Goal: Information Seeking & Learning: Learn about a topic

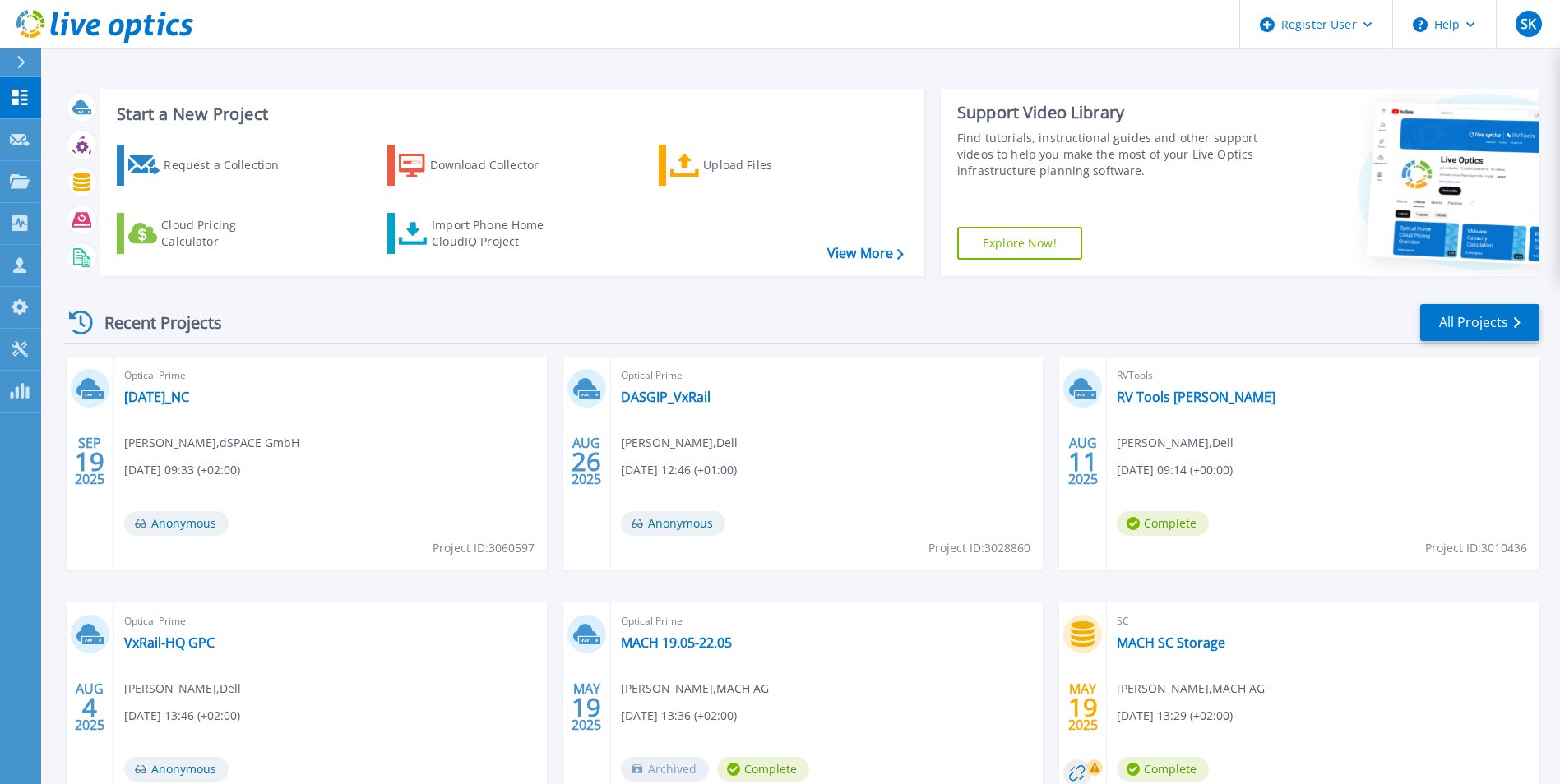
scroll to position [82, 0]
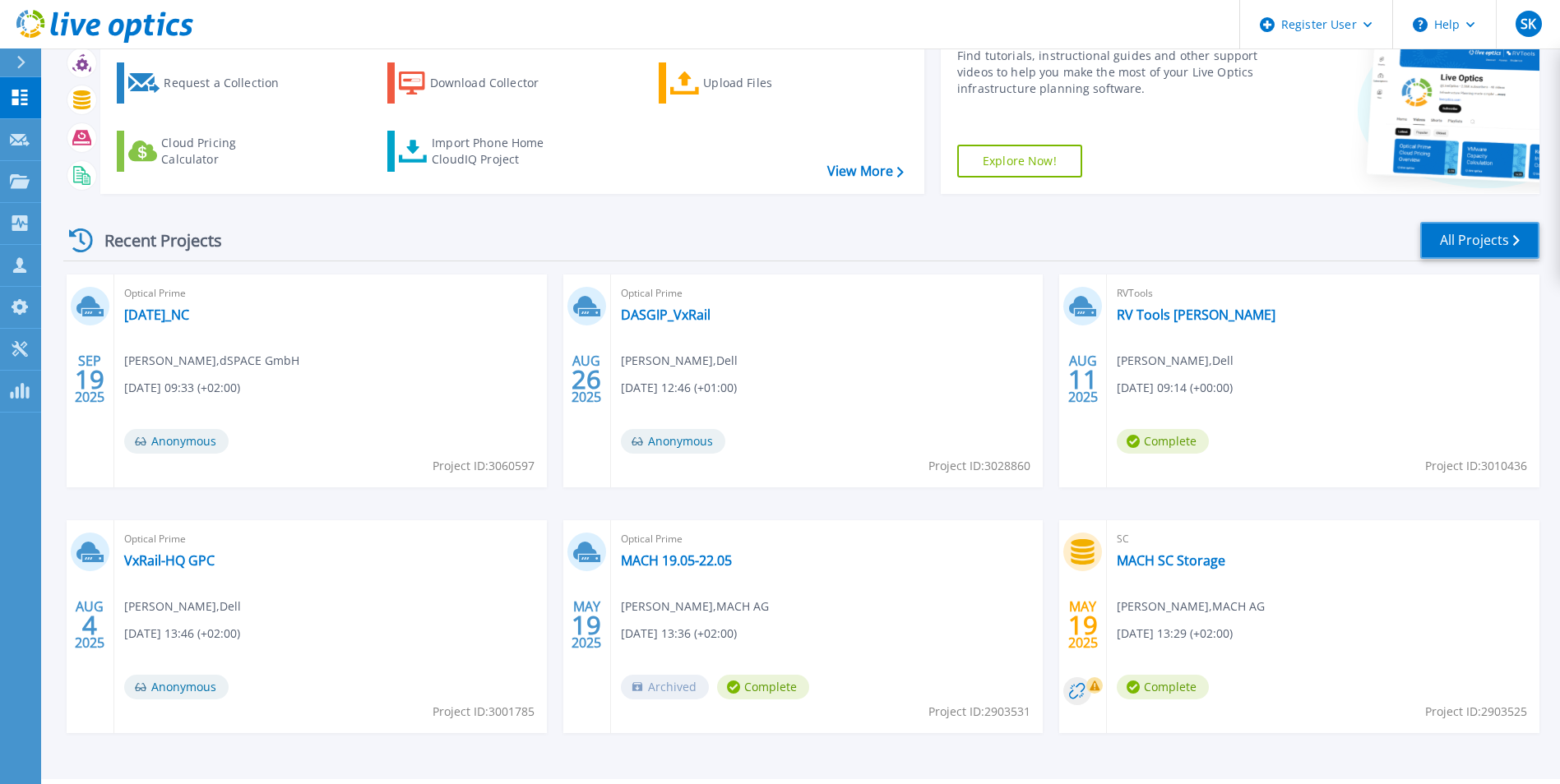
click at [1485, 243] on link "All Projects" at bounding box center [1479, 241] width 119 height 37
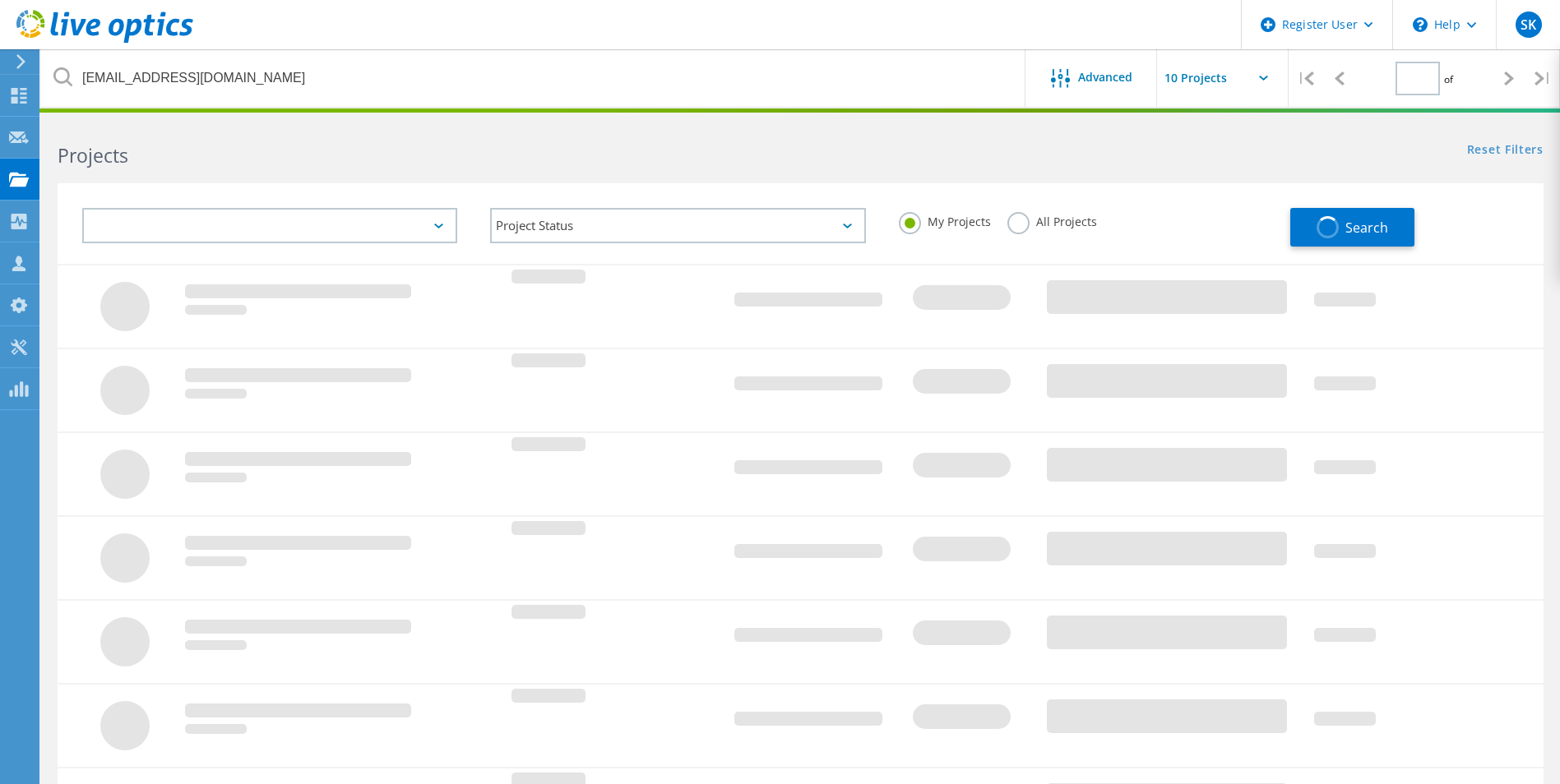
type input "1"
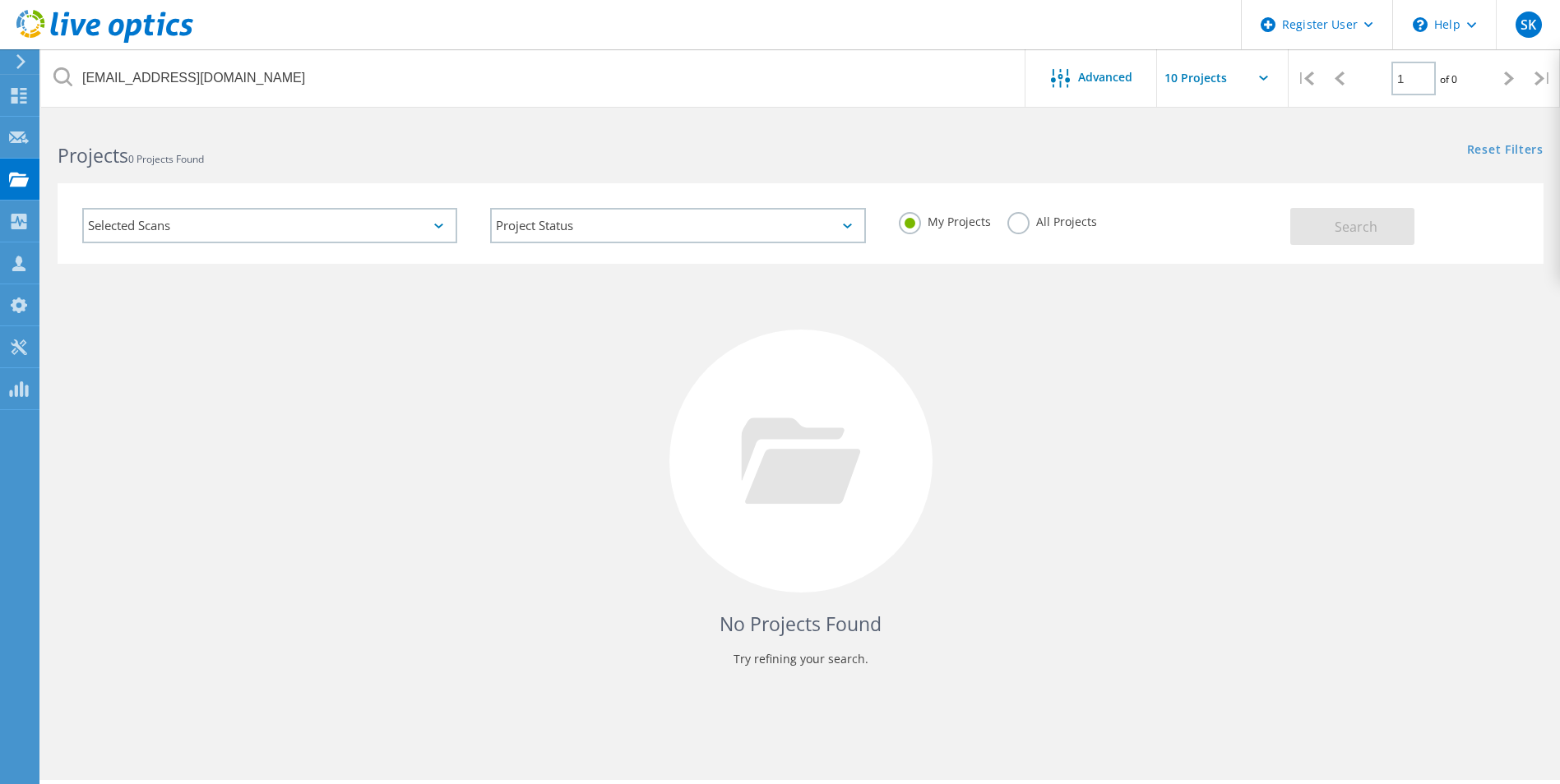
click at [1026, 214] on label "All Projects" at bounding box center [1052, 219] width 90 height 16
click at [0, 0] on input "All Projects" at bounding box center [0, 0] width 0 height 0
click at [1359, 228] on span "Search" at bounding box center [1355, 227] width 43 height 19
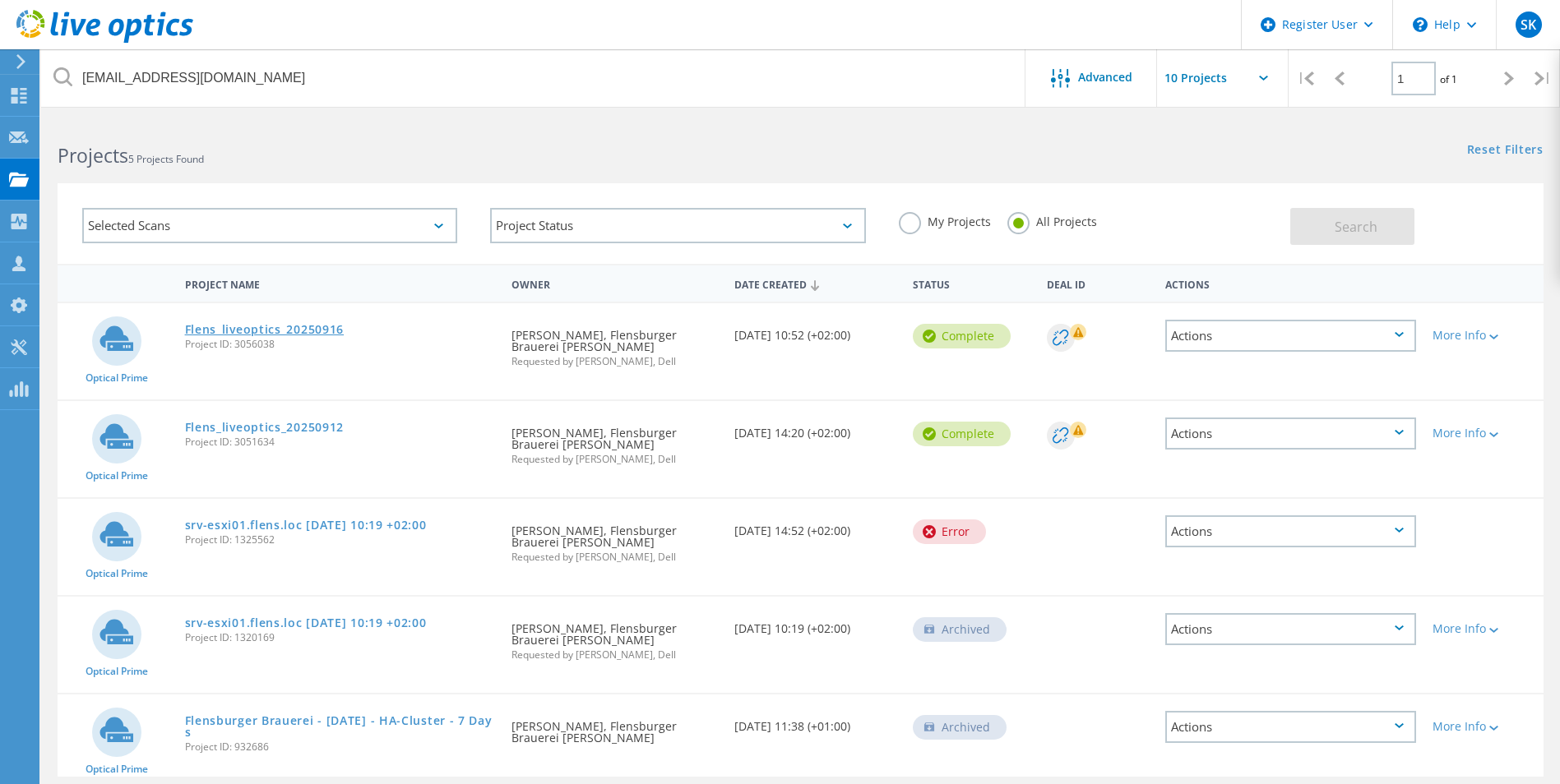
click at [287, 335] on link "Flens_liveoptics_20250916" at bounding box center [265, 330] width 159 height 11
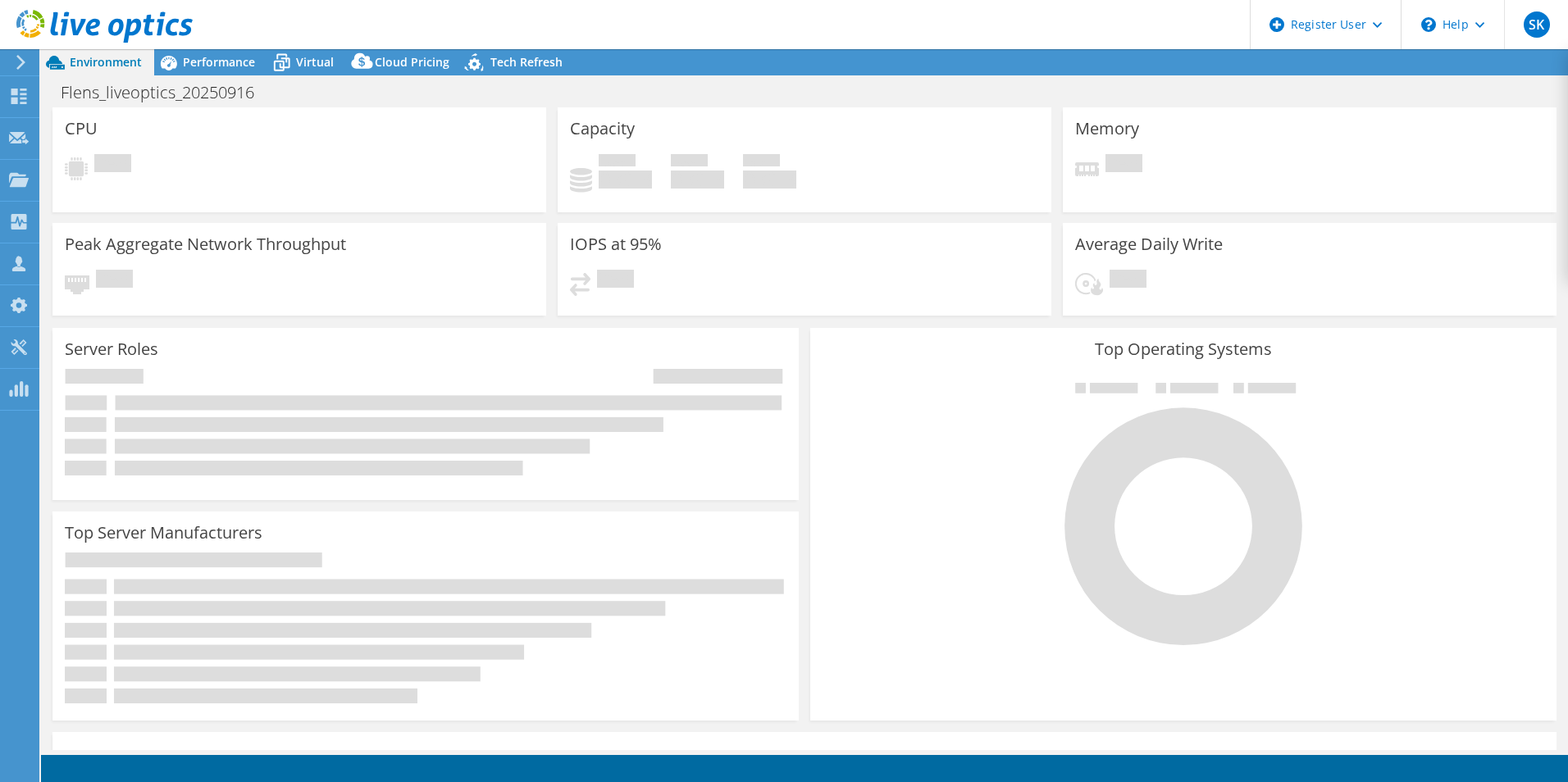
select select "USD"
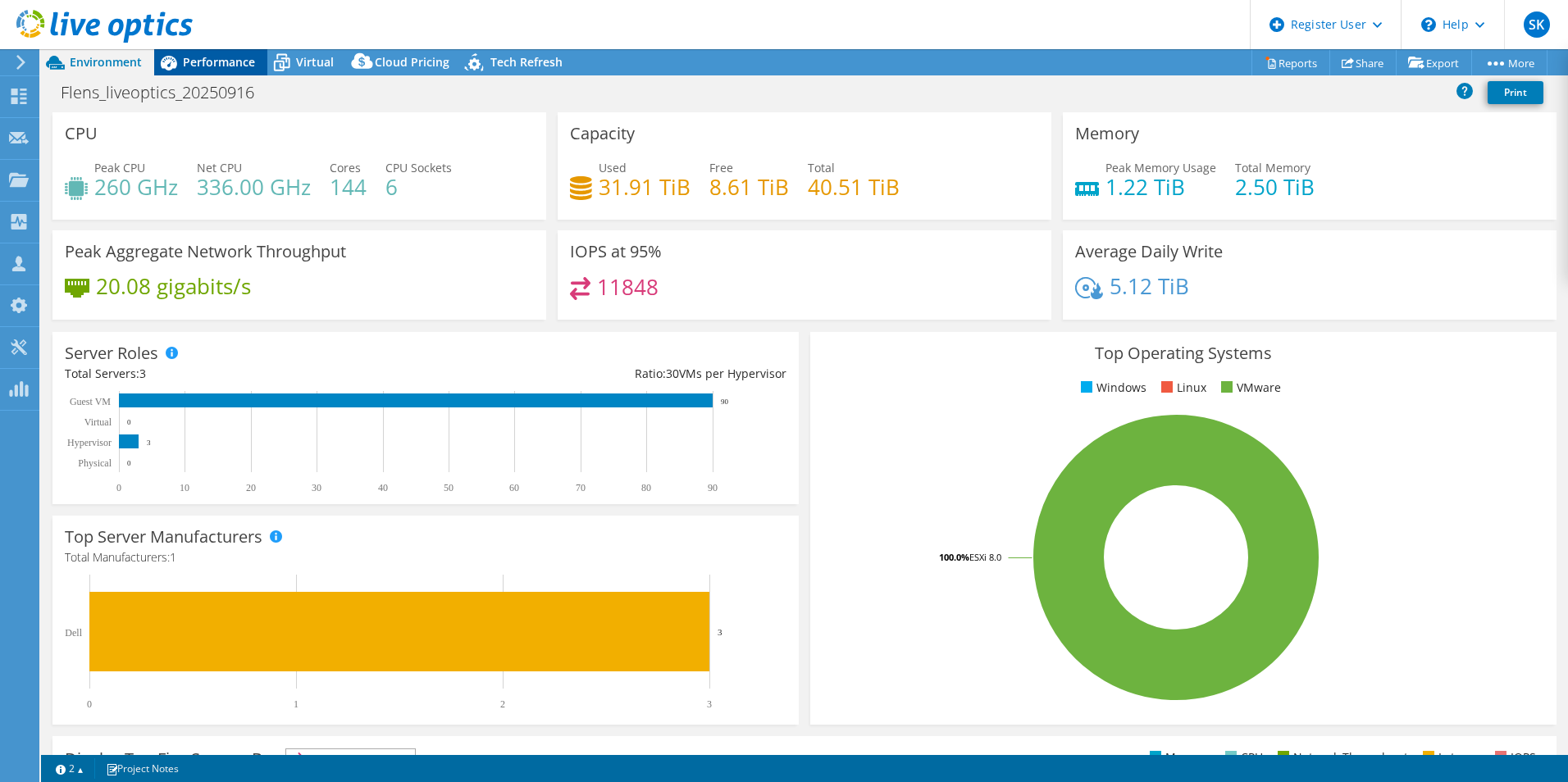
click at [234, 66] on span "Performance" at bounding box center [219, 62] width 72 height 16
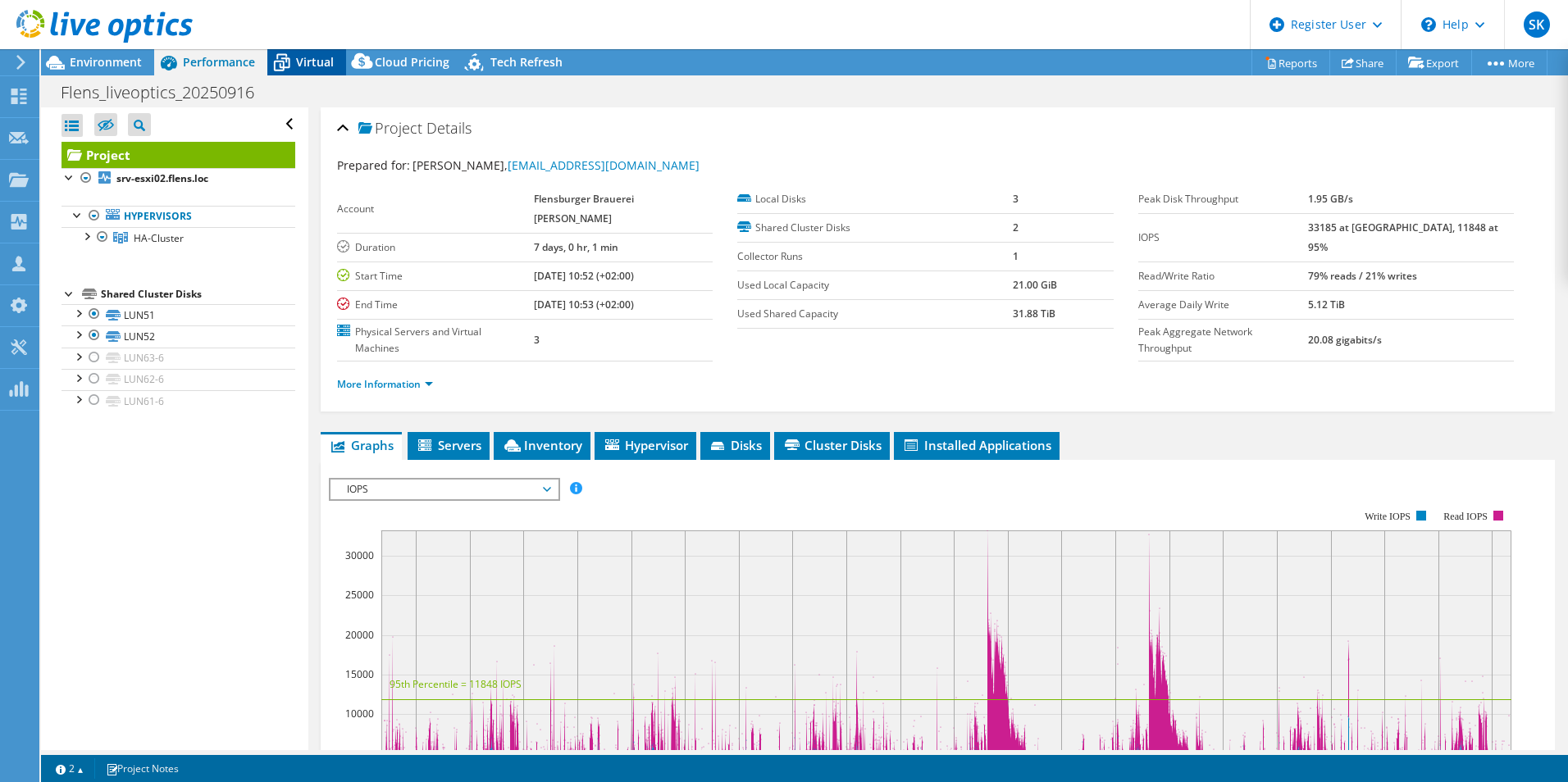
click at [309, 57] on span "Virtual" at bounding box center [315, 62] width 38 height 16
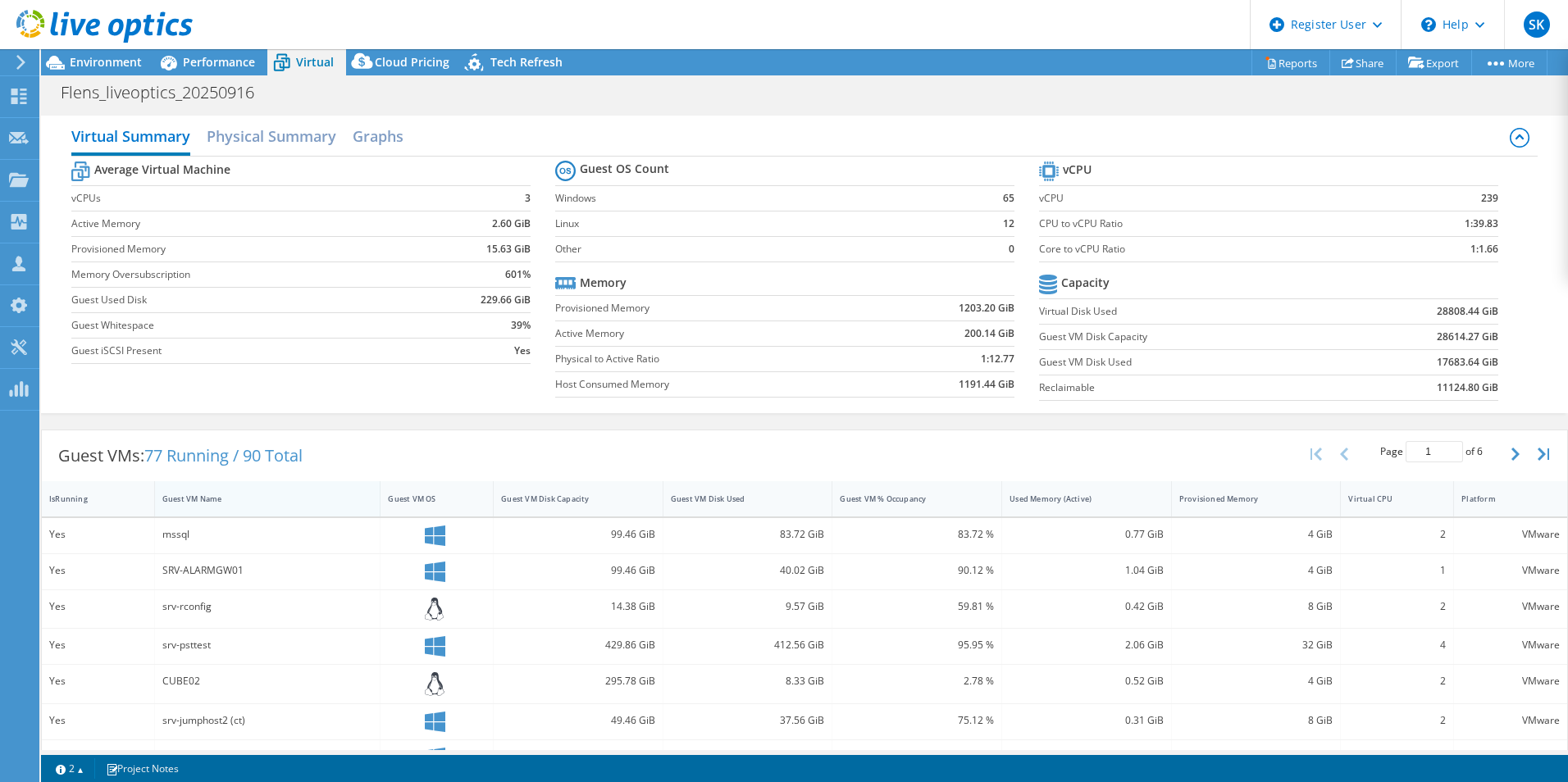
click at [233, 506] on div "Guest VM Name" at bounding box center [258, 499] width 206 height 26
click at [235, 506] on div "Guest VM Name" at bounding box center [258, 499] width 206 height 26
click at [255, 497] on div "Guest VM Name" at bounding box center [258, 499] width 191 height 11
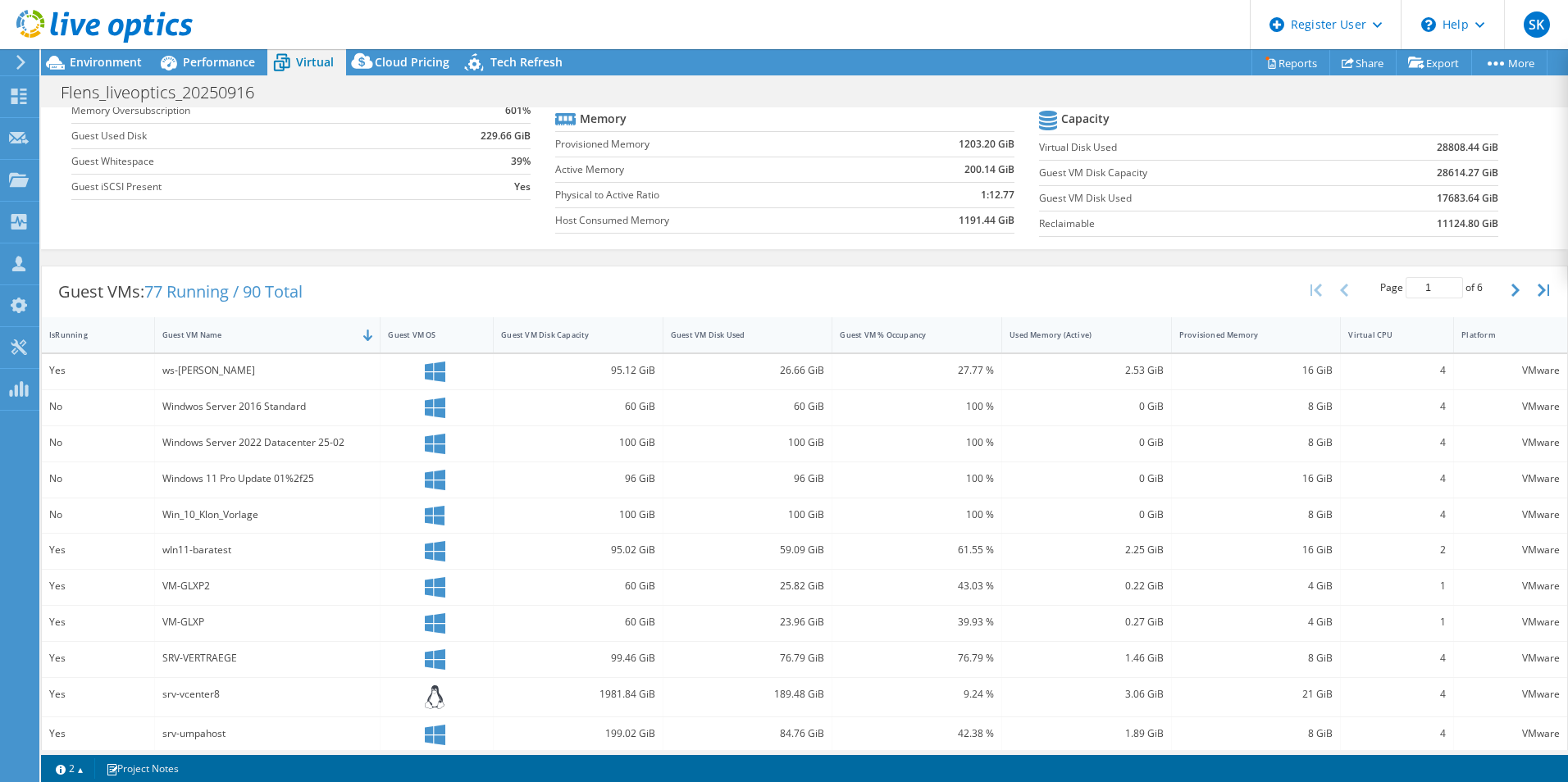
scroll to position [246, 0]
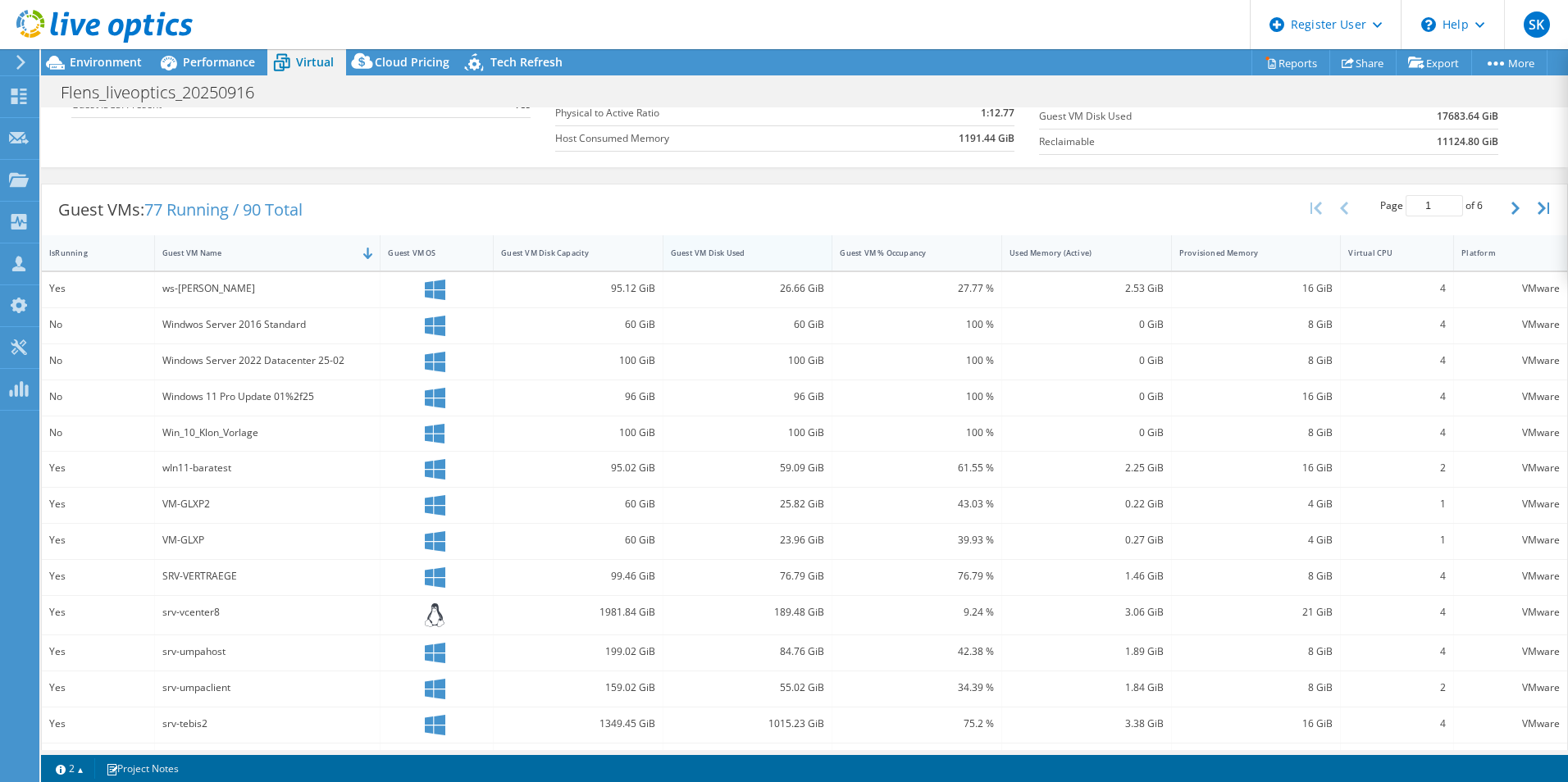
click at [717, 254] on div "Guest VM Disk Used" at bounding box center [738, 253] width 135 height 11
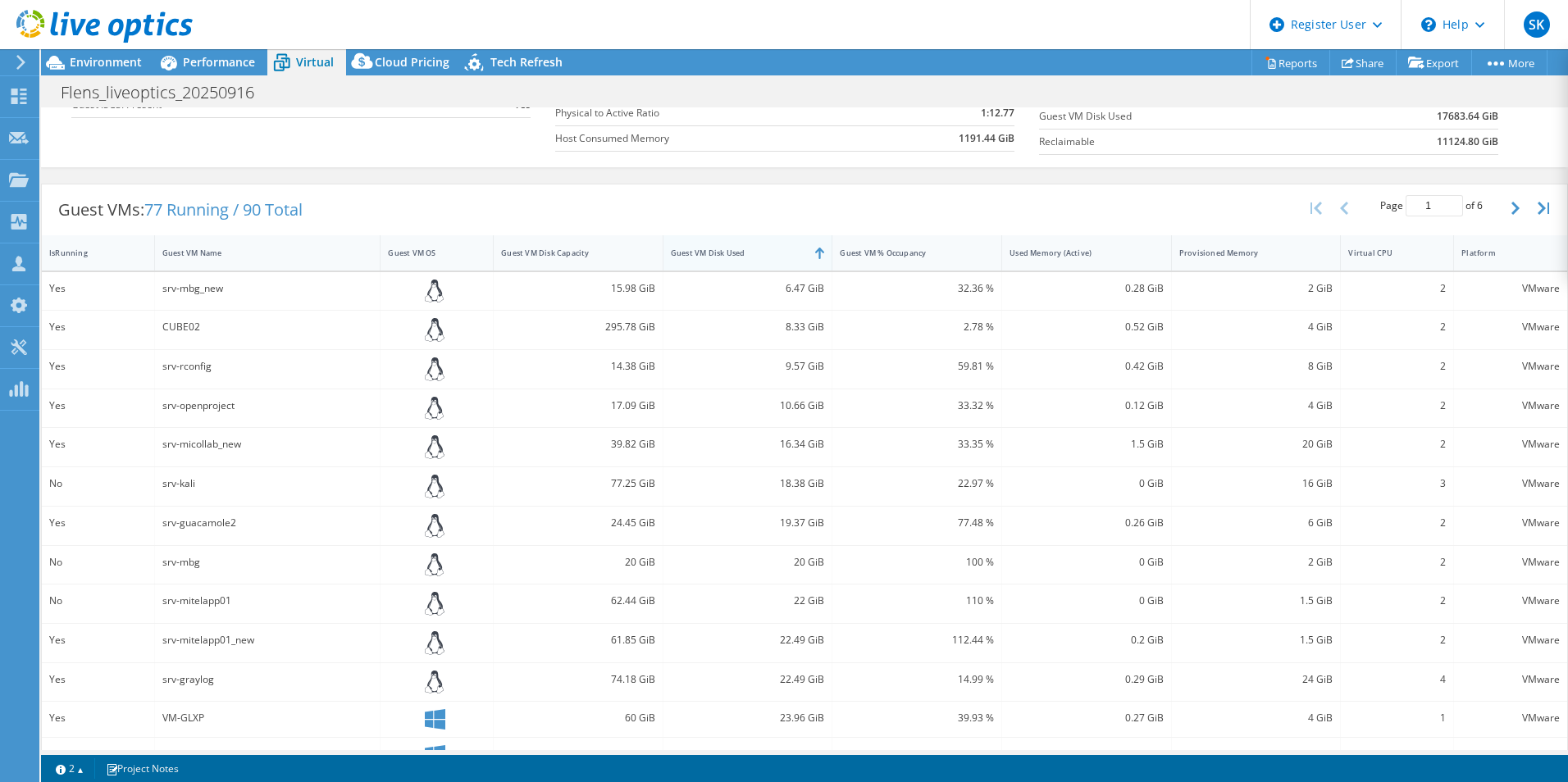
click at [717, 254] on div "Guest VM Disk Used" at bounding box center [738, 253] width 135 height 11
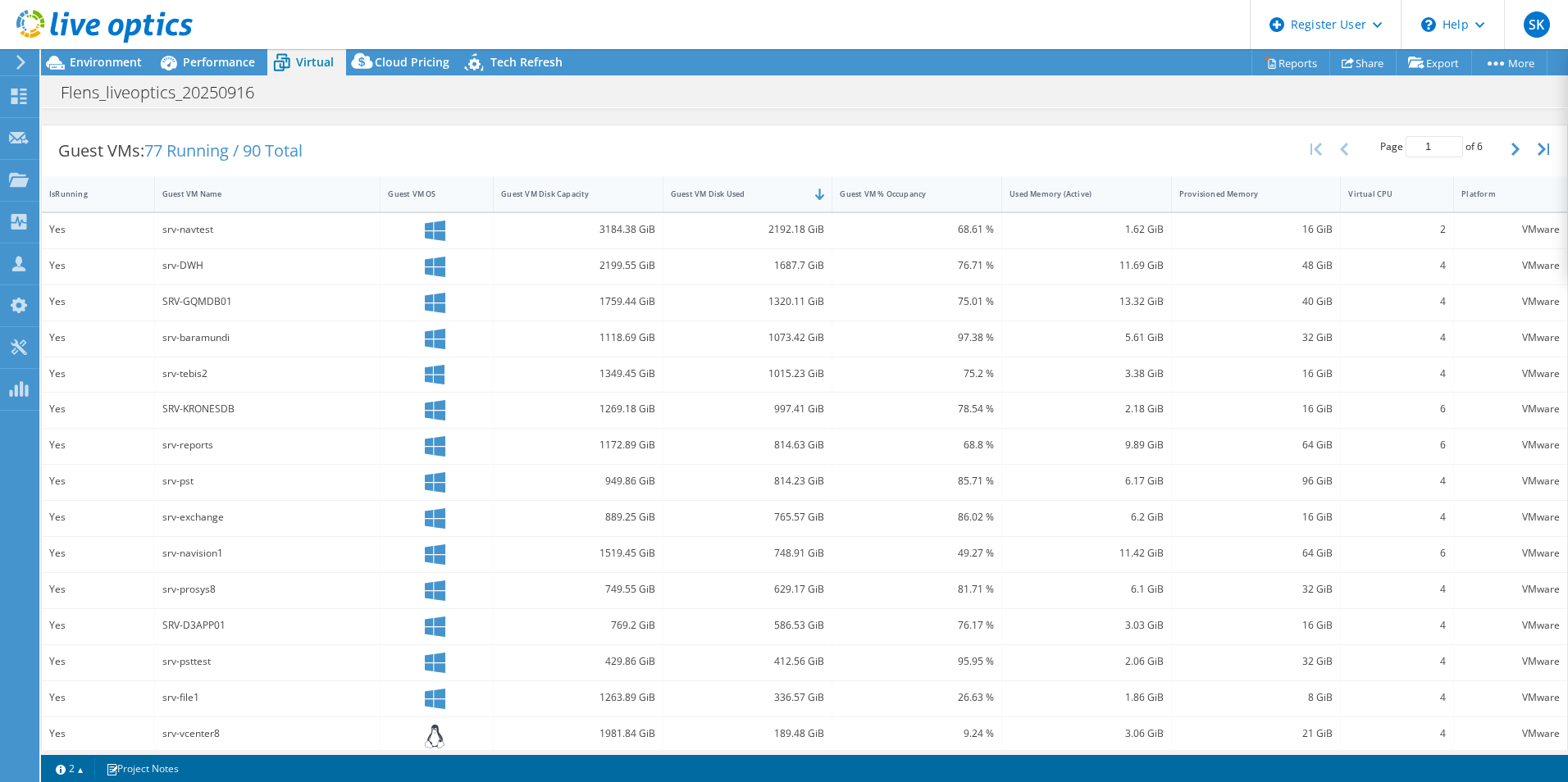
scroll to position [319, 0]
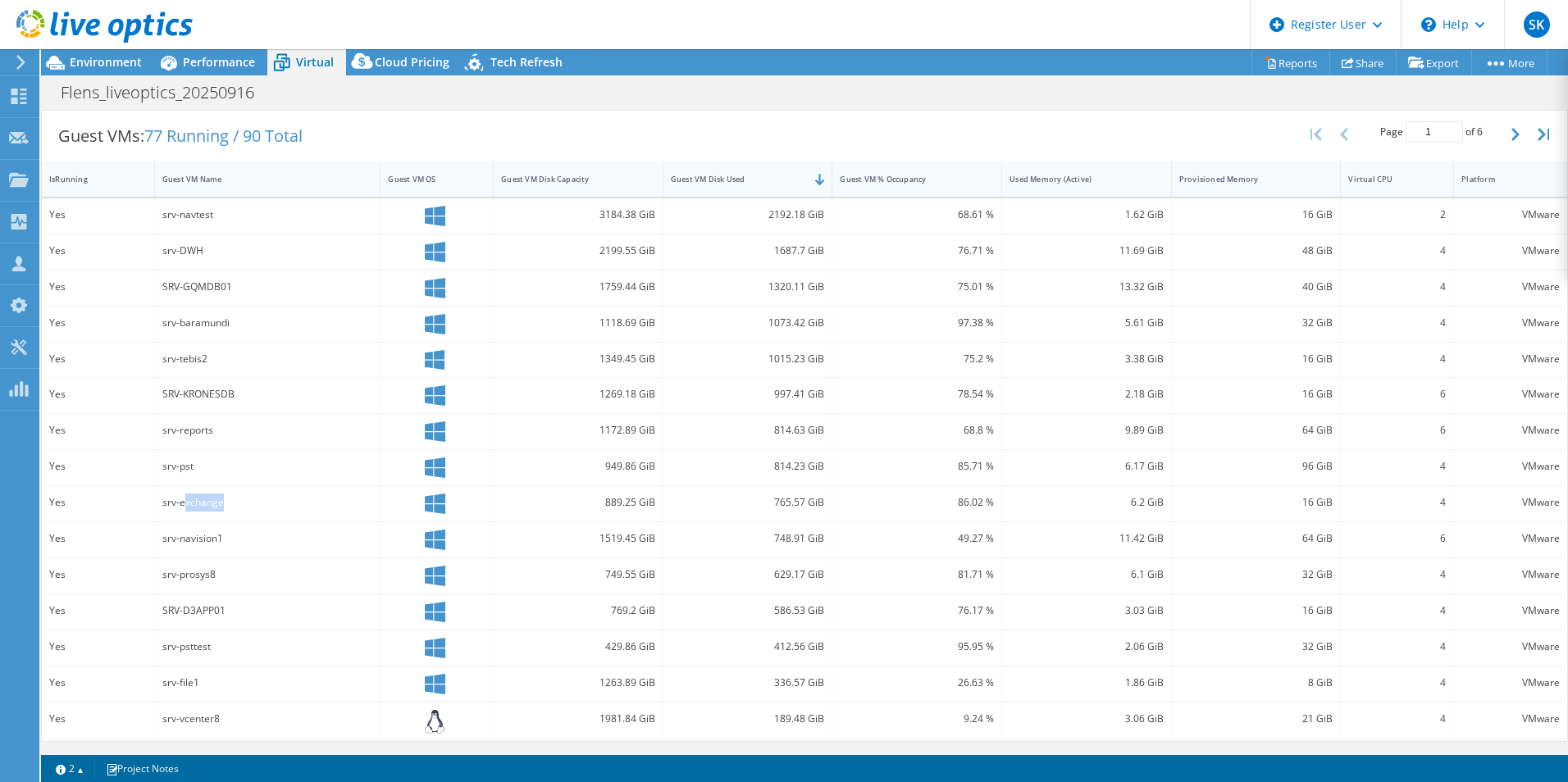
drag, startPoint x: 184, startPoint y: 500, endPoint x: 226, endPoint y: 500, distance: 42.0
click at [226, 500] on div "srv-exchange" at bounding box center [268, 503] width 211 height 18
drag, startPoint x: 591, startPoint y: 501, endPoint x: 633, endPoint y: 501, distance: 42.0
click at [633, 501] on div "889.25 GiB" at bounding box center [578, 503] width 154 height 18
drag, startPoint x: 633, startPoint y: 501, endPoint x: 802, endPoint y: 507, distance: 169.1
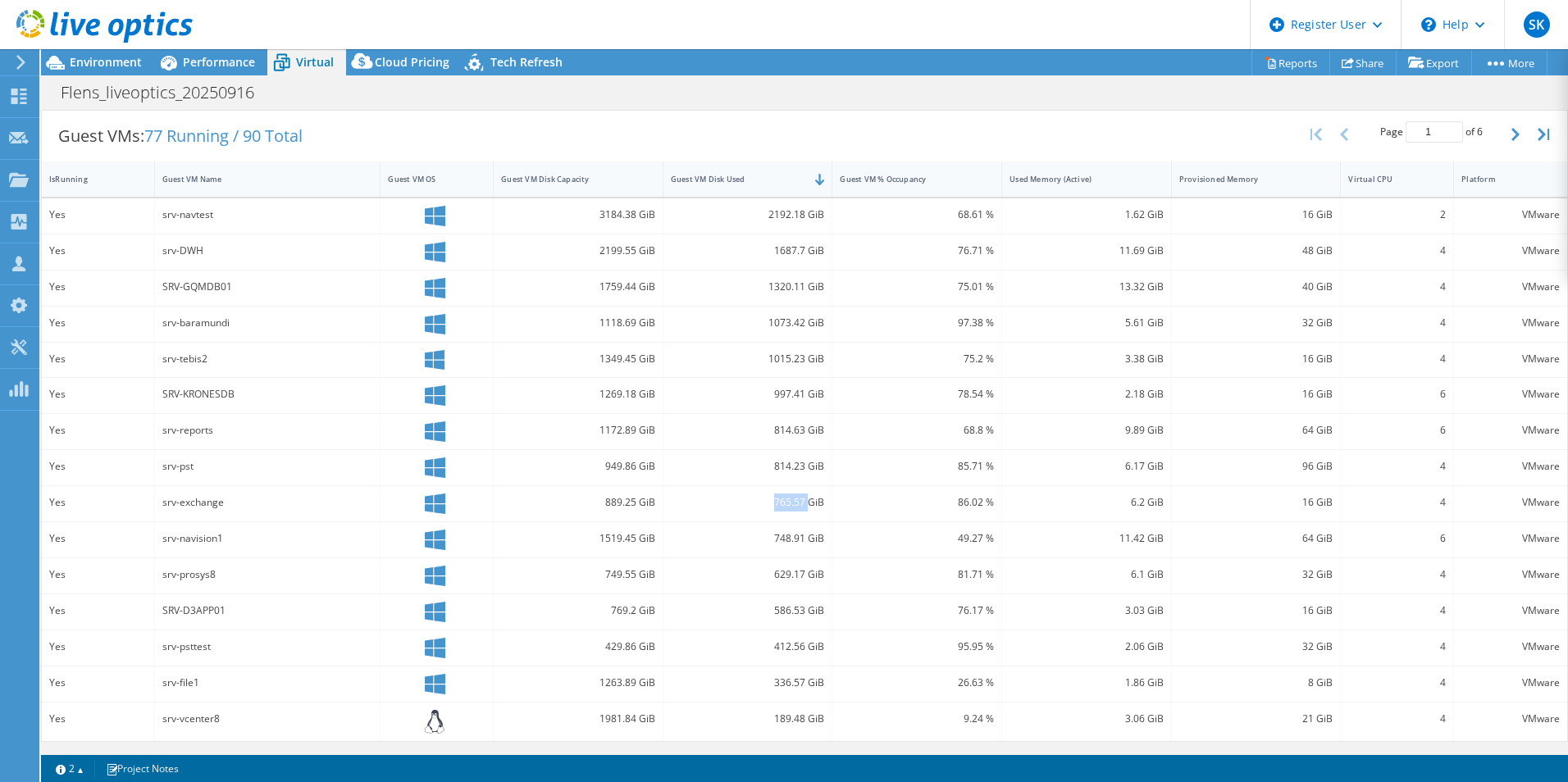
click at [802, 507] on div "765.57 GiB" at bounding box center [747, 503] width 154 height 18
copy div "765.57"
drag, startPoint x: 770, startPoint y: 681, endPoint x: 799, endPoint y: 683, distance: 29.1
click at [799, 683] on div "336.57 GiB" at bounding box center [747, 683] width 154 height 18
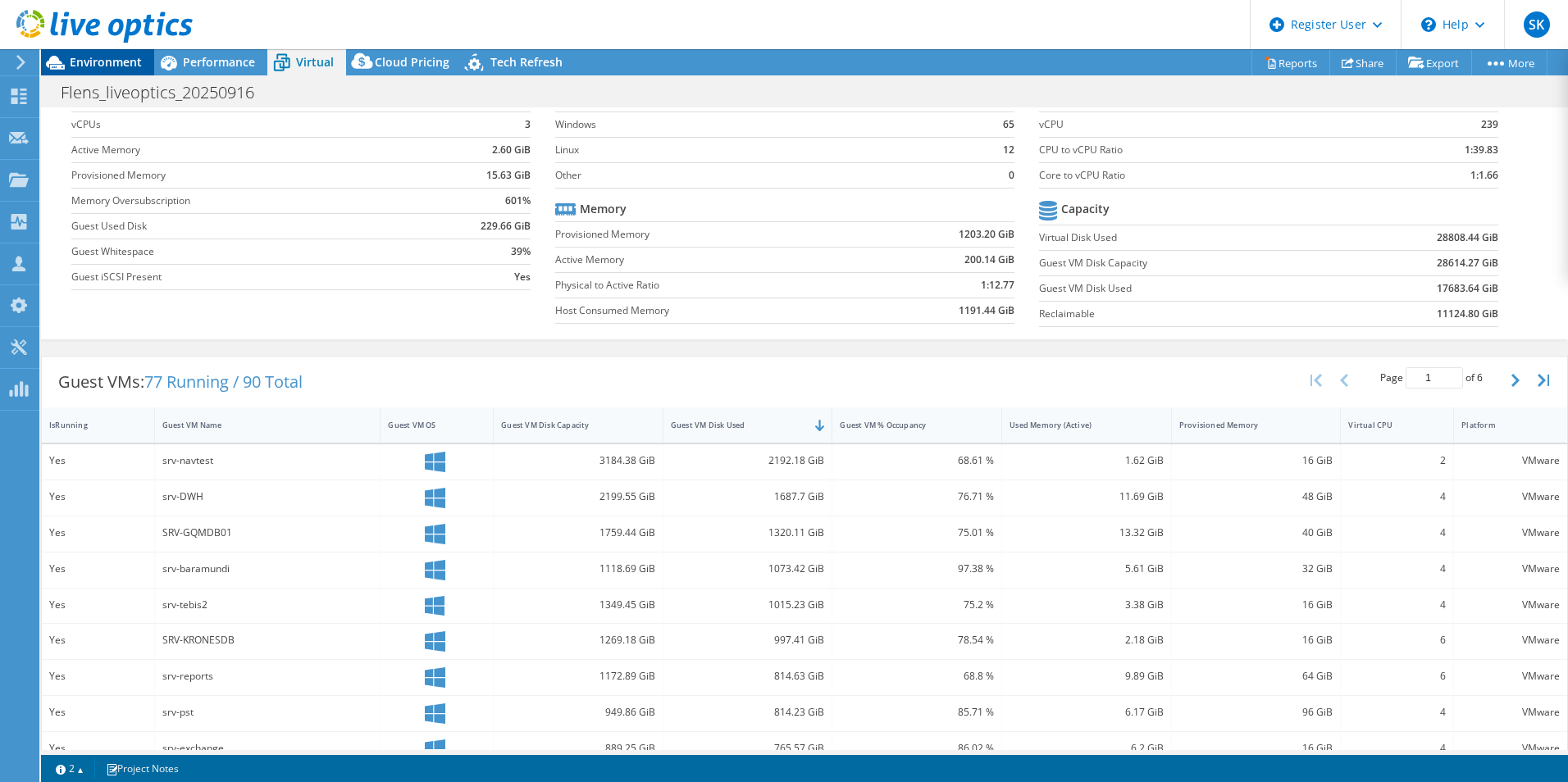
click at [93, 66] on span "Environment" at bounding box center [105, 62] width 72 height 16
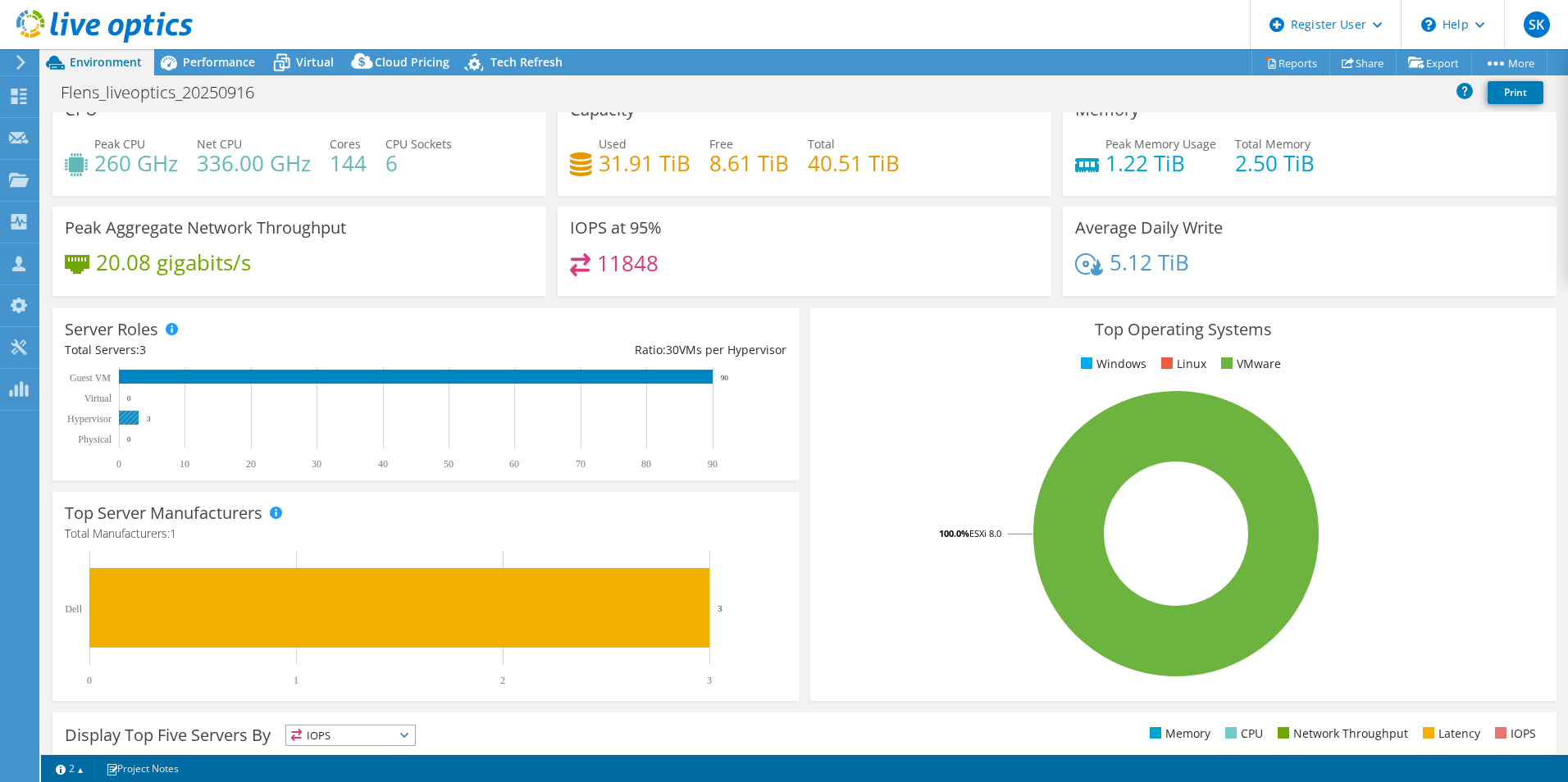
scroll to position [0, 0]
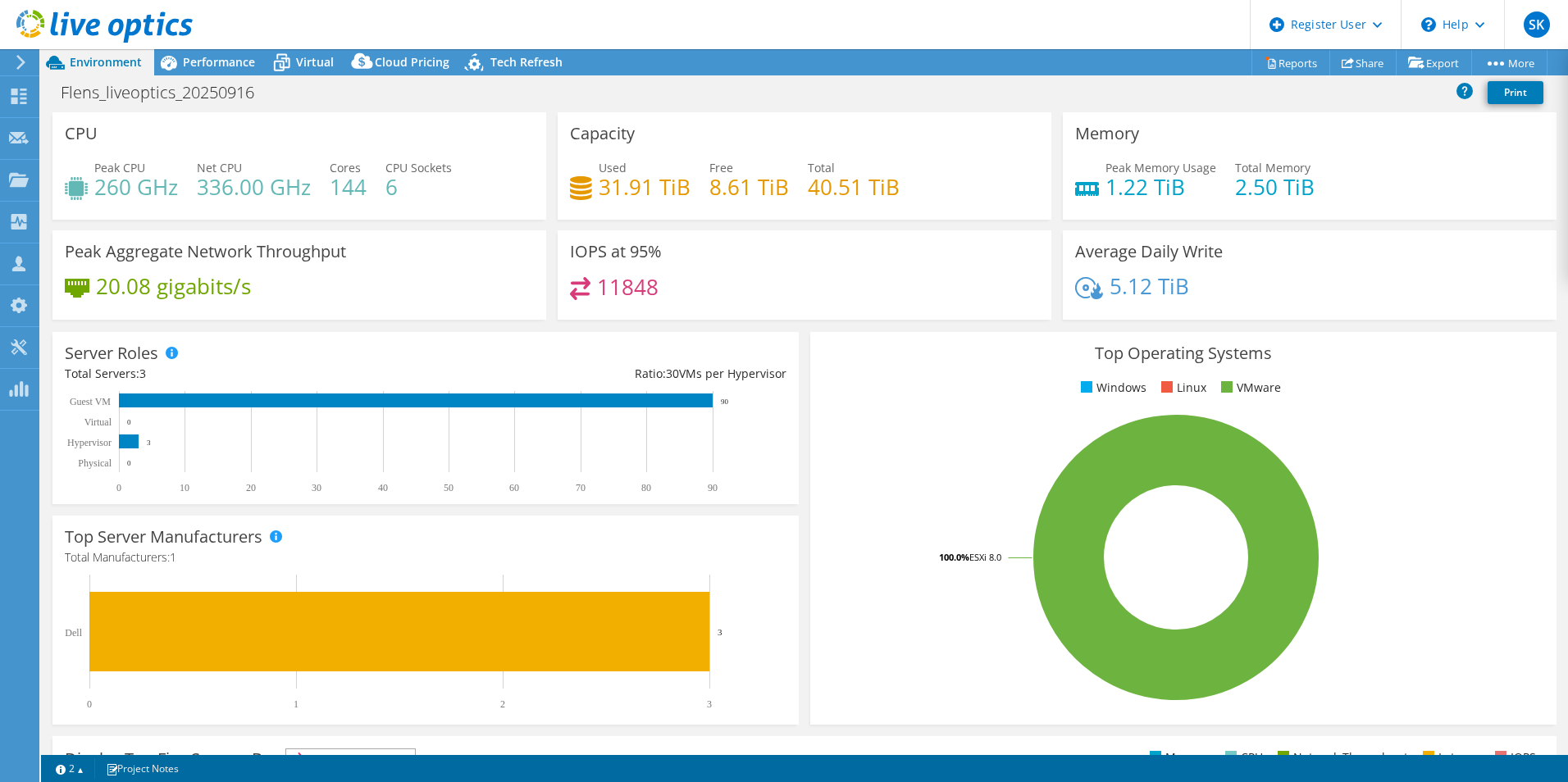
click at [187, 53] on div at bounding box center [96, 27] width 193 height 54
click at [199, 69] on span "Performance" at bounding box center [219, 62] width 72 height 16
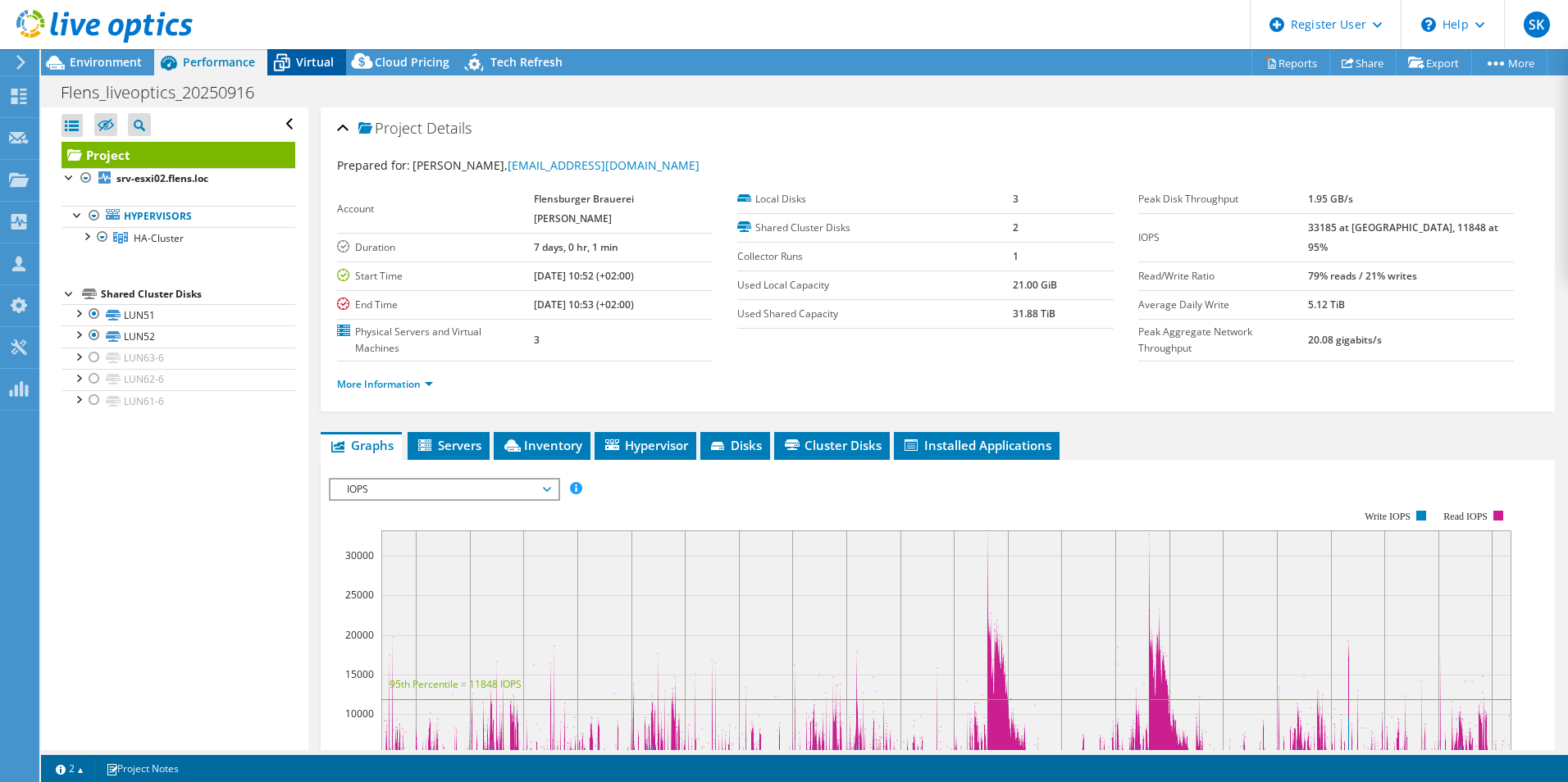
click at [295, 55] on icon at bounding box center [282, 62] width 29 height 29
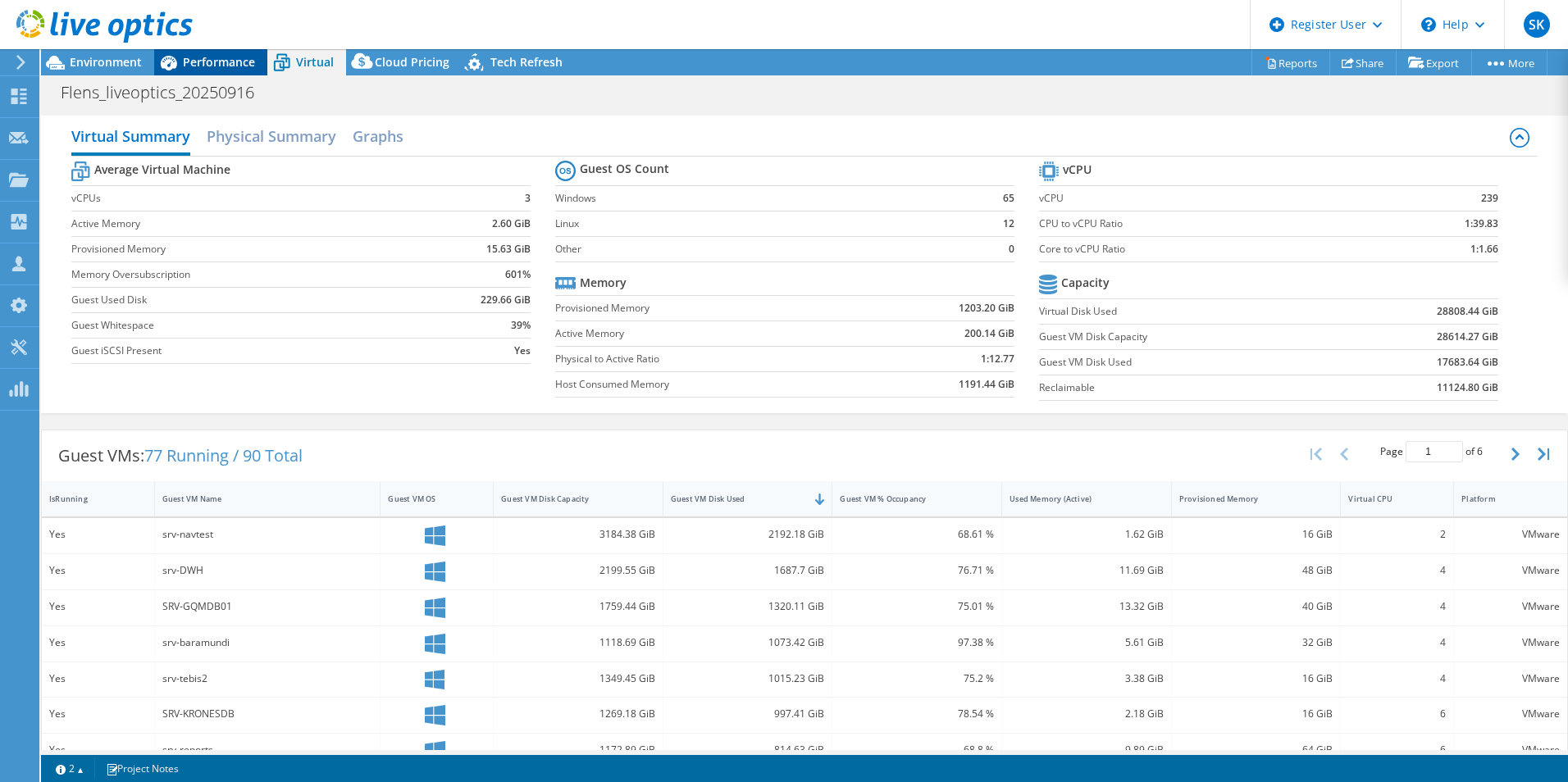
click at [212, 54] on span "Performance" at bounding box center [219, 62] width 72 height 16
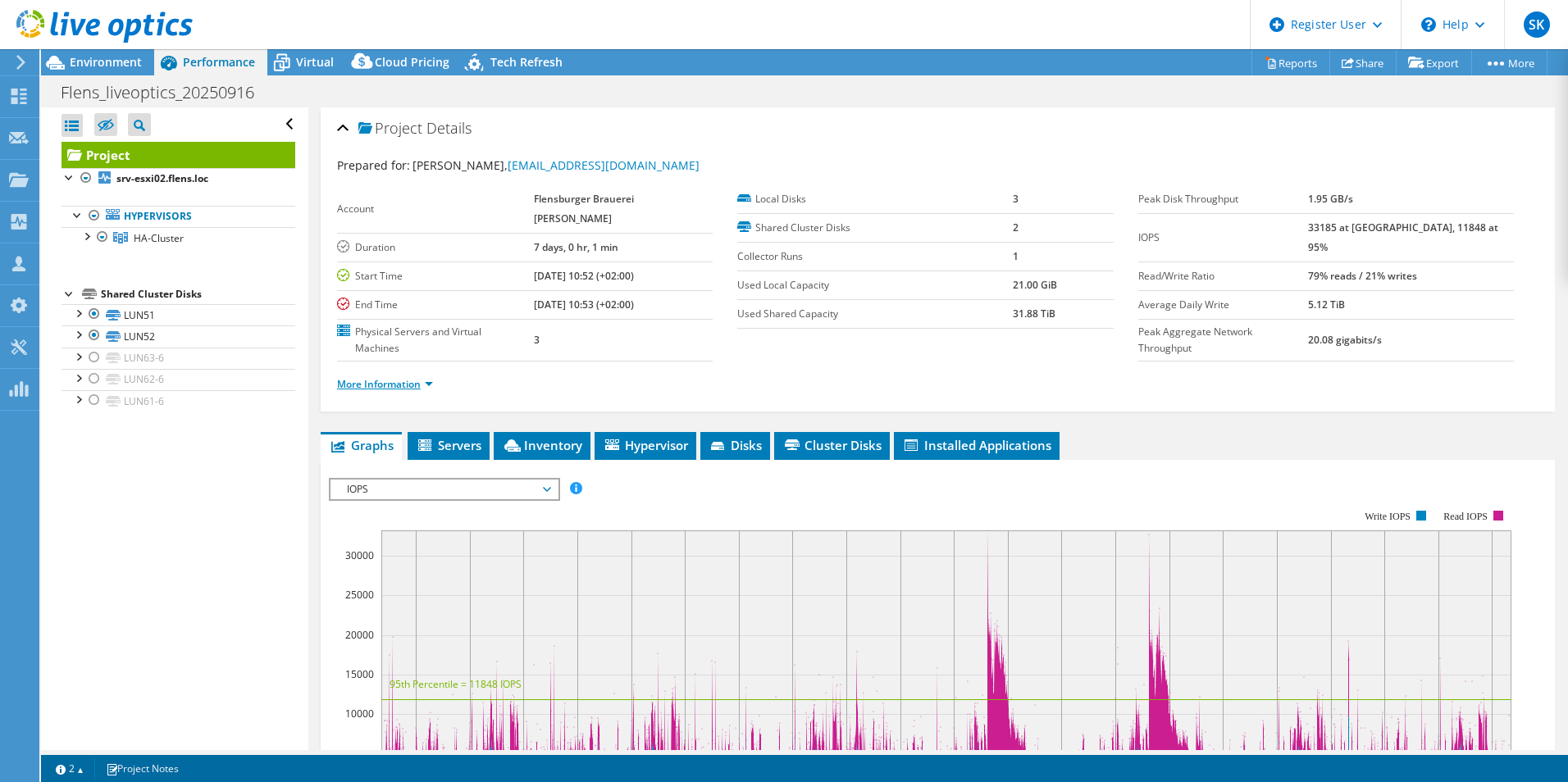
click at [397, 378] on link "More Information" at bounding box center [385, 384] width 96 height 14
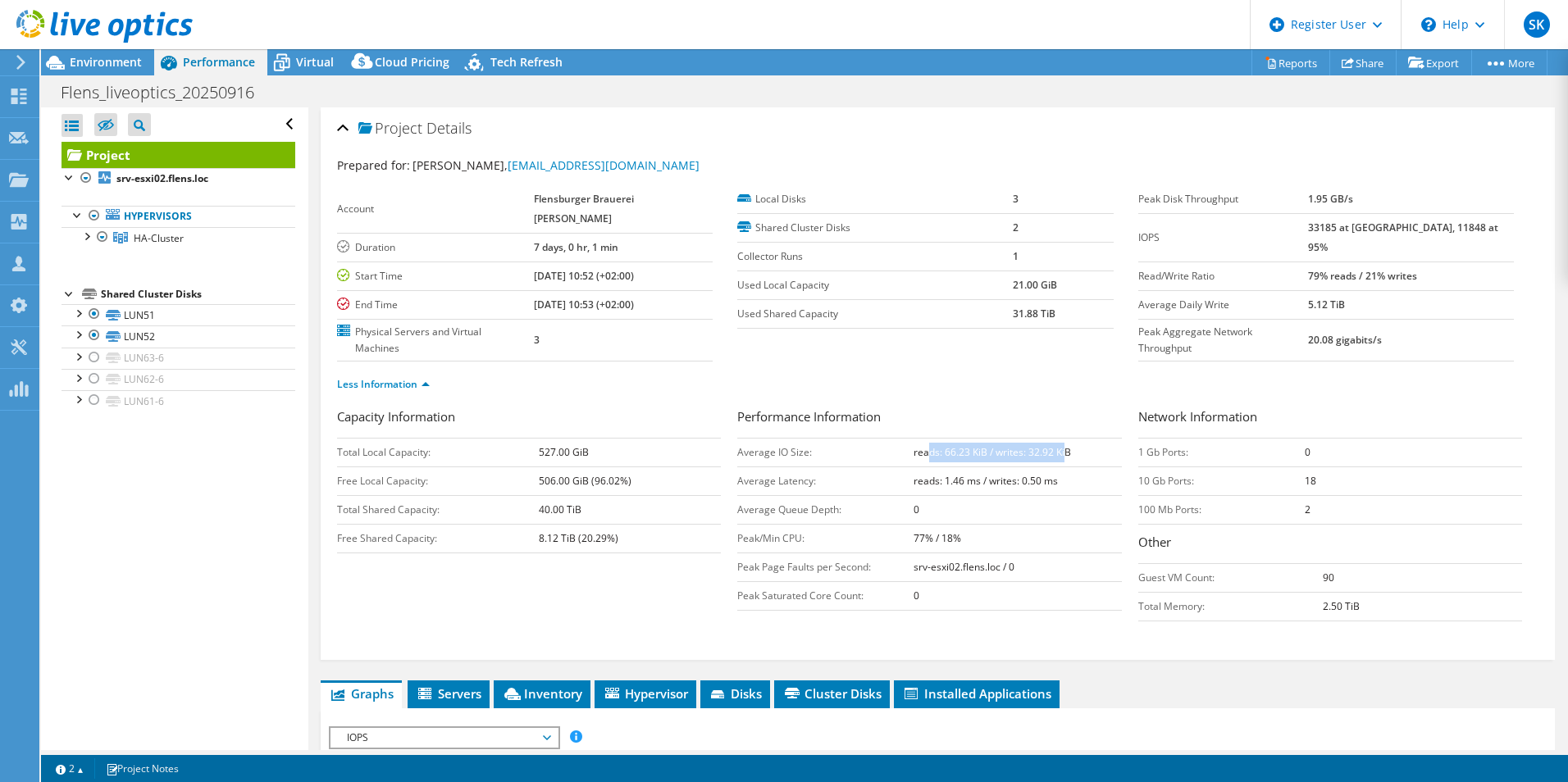
drag, startPoint x: 925, startPoint y: 421, endPoint x: 1059, endPoint y: 420, distance: 134.0
click at [1059, 445] on b "reads: 66.23 KiB / writes: 32.92 KiB" at bounding box center [992, 451] width 158 height 14
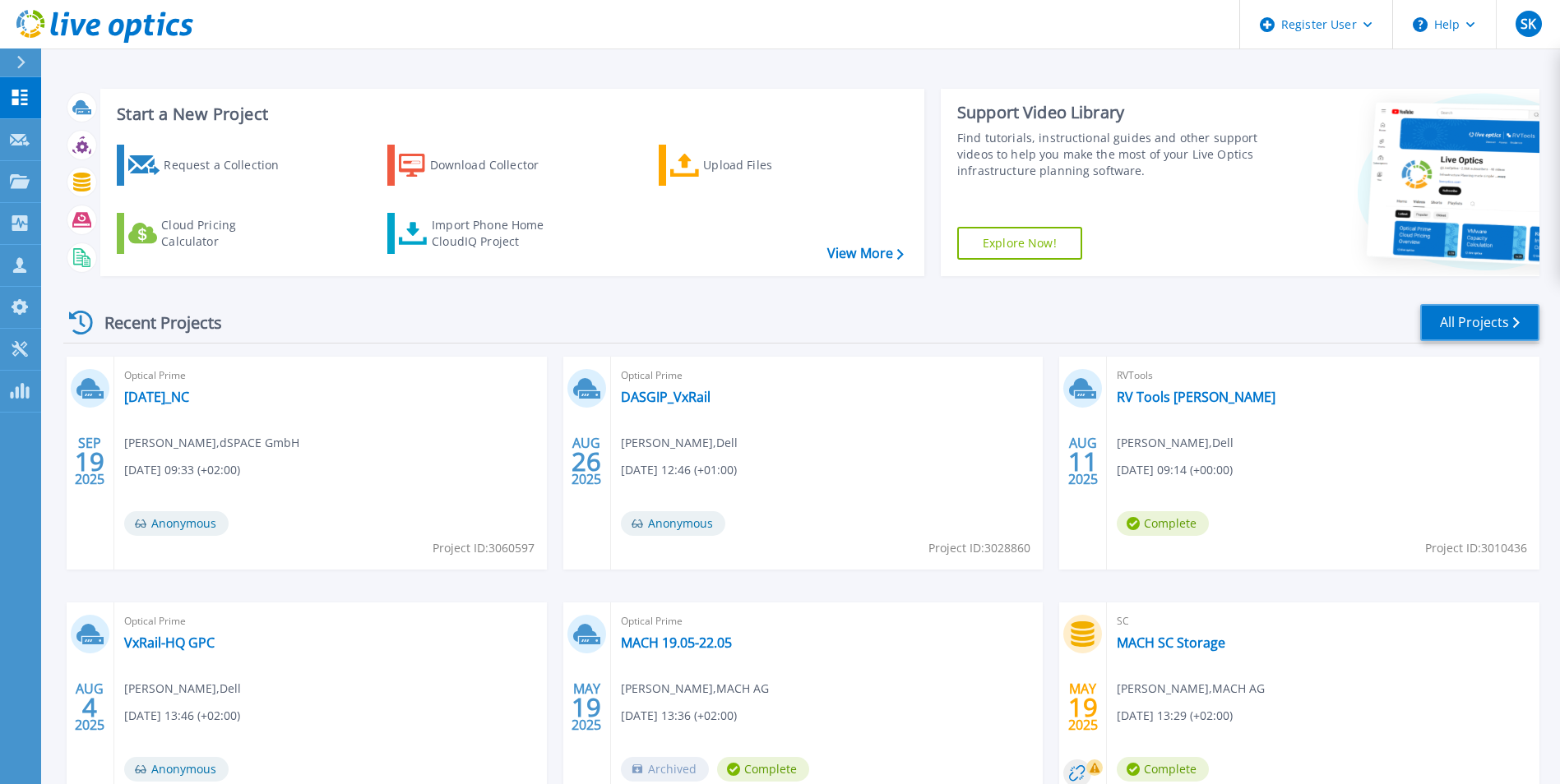
click at [1463, 322] on link "All Projects" at bounding box center [1479, 323] width 119 height 37
